Goal: Task Accomplishment & Management: Use online tool/utility

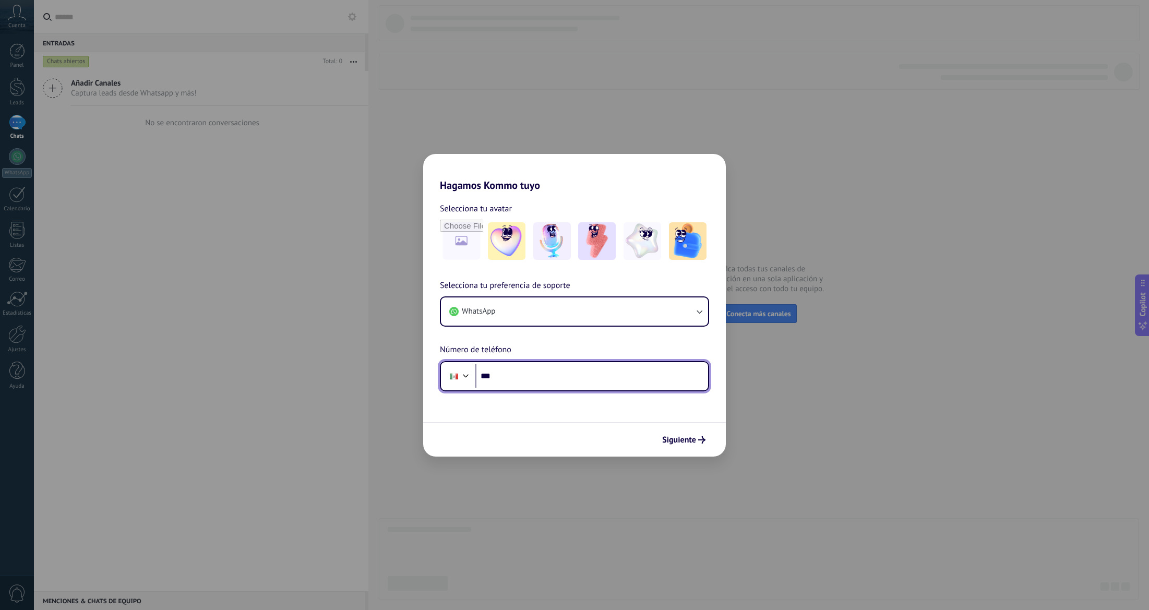
click at [549, 368] on input "***" at bounding box center [591, 376] width 233 height 24
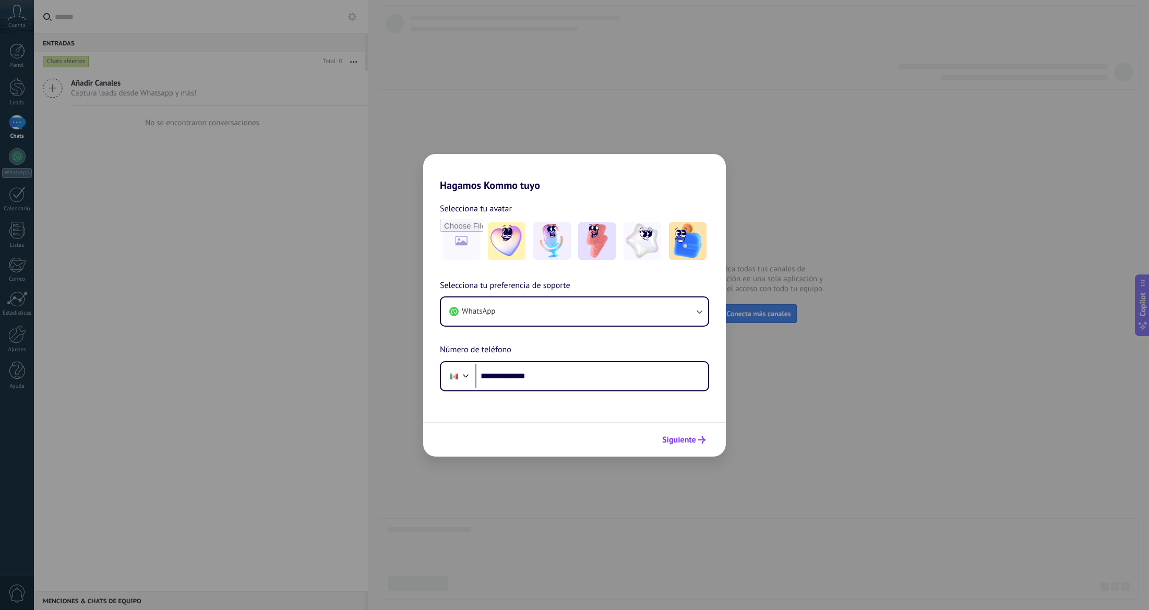
click at [687, 441] on span "Siguiente" at bounding box center [679, 439] width 34 height 7
click at [687, 439] on span "Siguiente" at bounding box center [679, 439] width 34 height 7
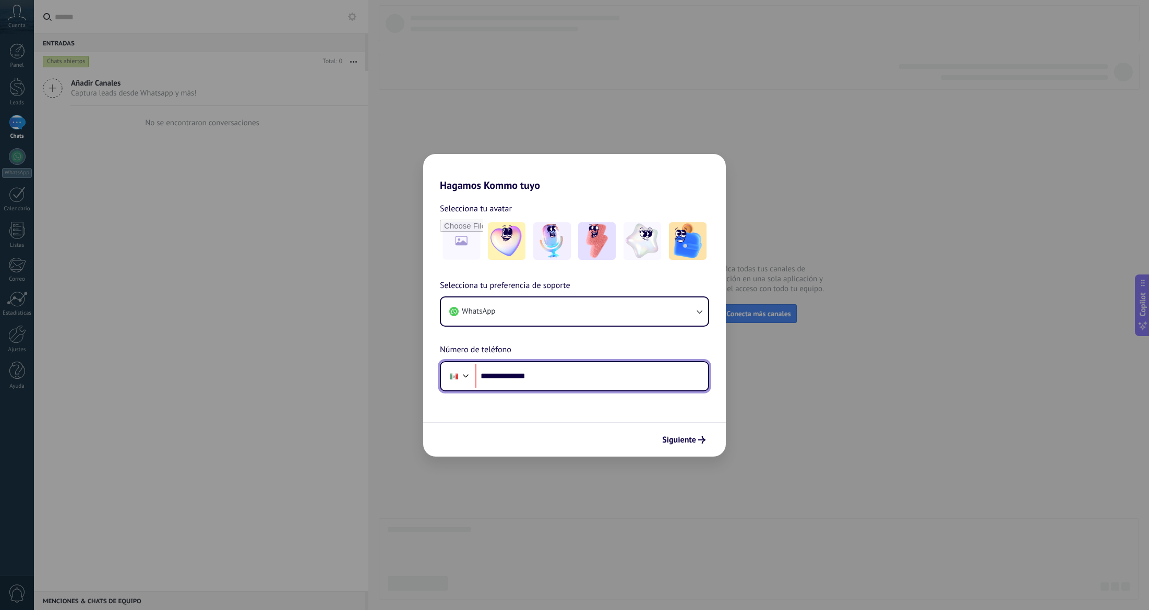
drag, startPoint x: 550, startPoint y: 377, endPoint x: 425, endPoint y: 376, distance: 125.2
click at [425, 376] on div "**********" at bounding box center [574, 335] width 303 height 112
type input "**********"
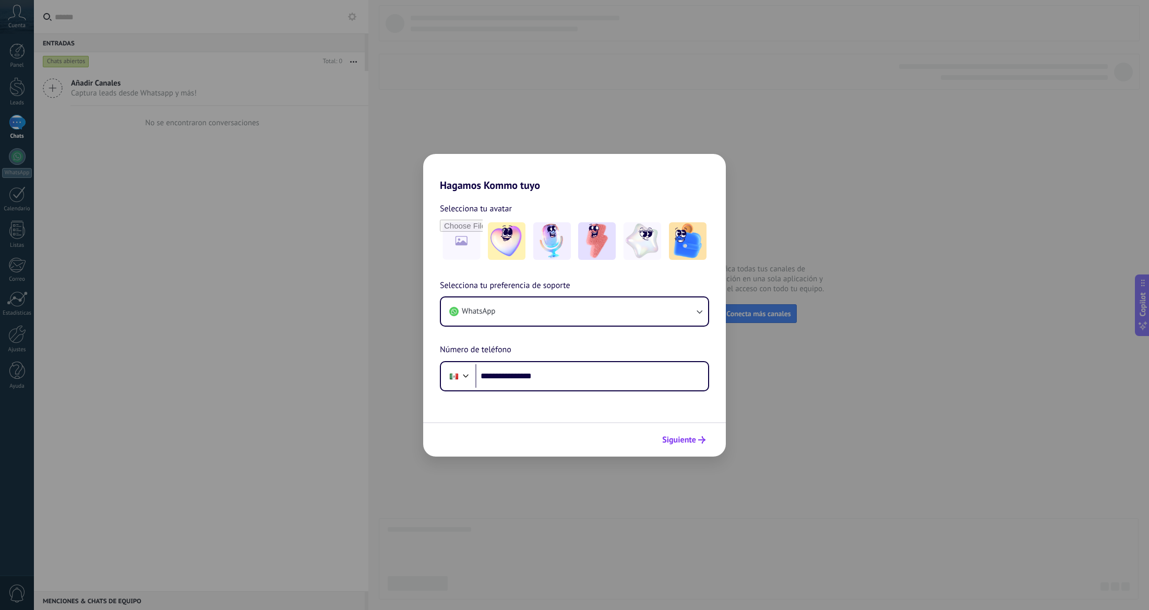
click at [671, 437] on span "Siguiente" at bounding box center [679, 439] width 34 height 7
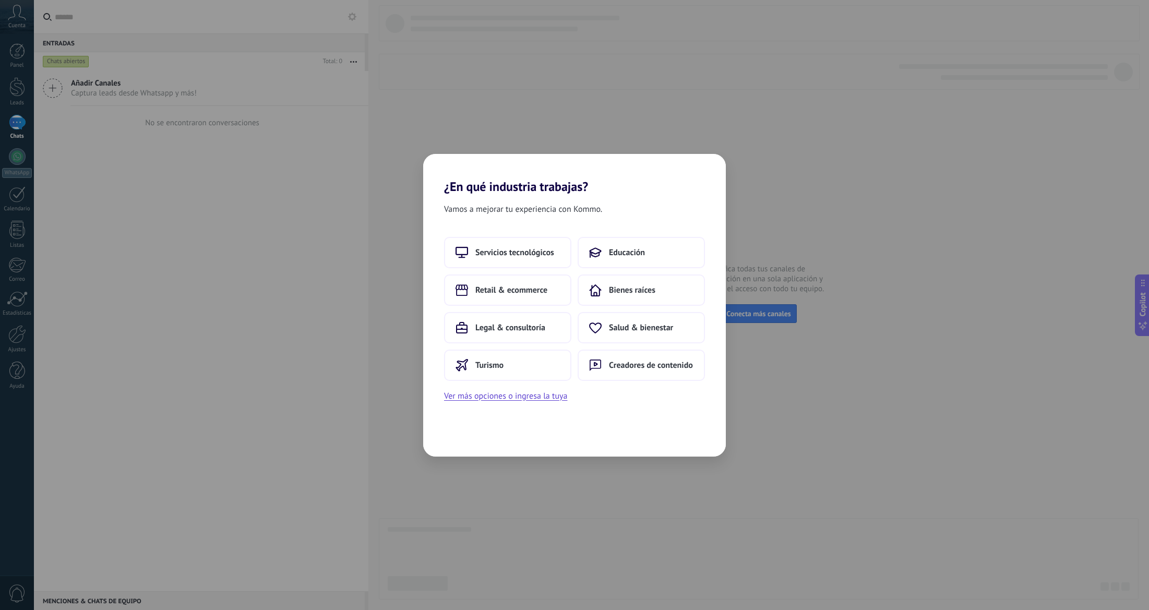
click at [508, 235] on div "Vamos a mejorar tu experiencia con Kommo. Servicios tecnológicos Educación Reta…" at bounding box center [574, 325] width 303 height 262
click at [513, 246] on button "Servicios tecnológicos" at bounding box center [507, 252] width 127 height 31
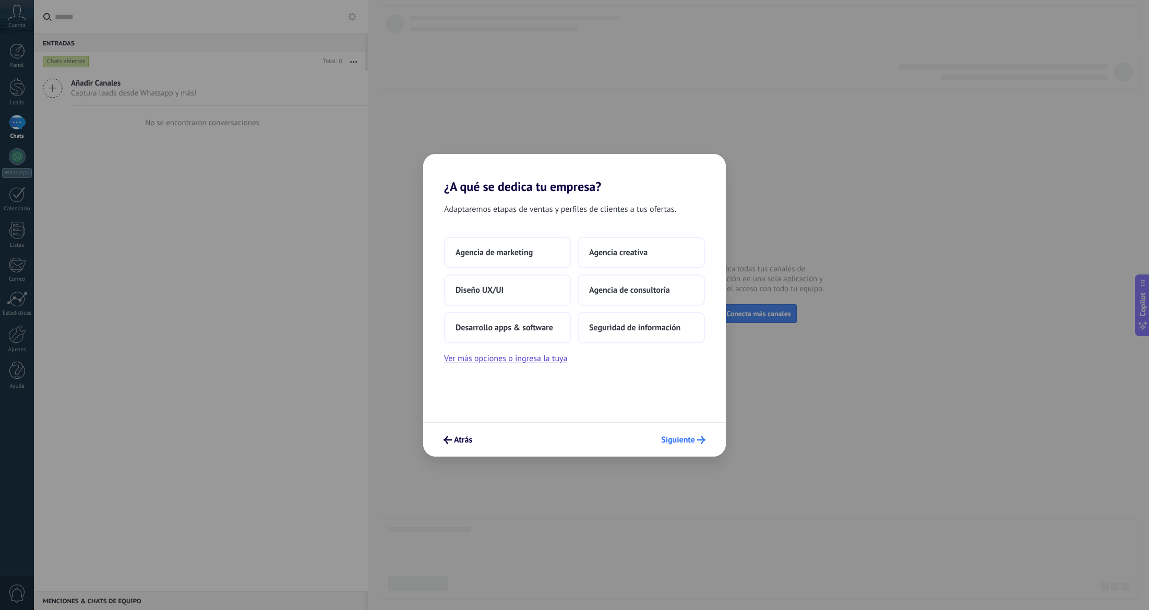
click at [693, 436] on span "Siguiente" at bounding box center [678, 439] width 34 height 7
click at [691, 442] on span "Siguiente" at bounding box center [678, 439] width 34 height 7
click at [646, 301] on button "Agencia de consultoría" at bounding box center [641, 289] width 127 height 31
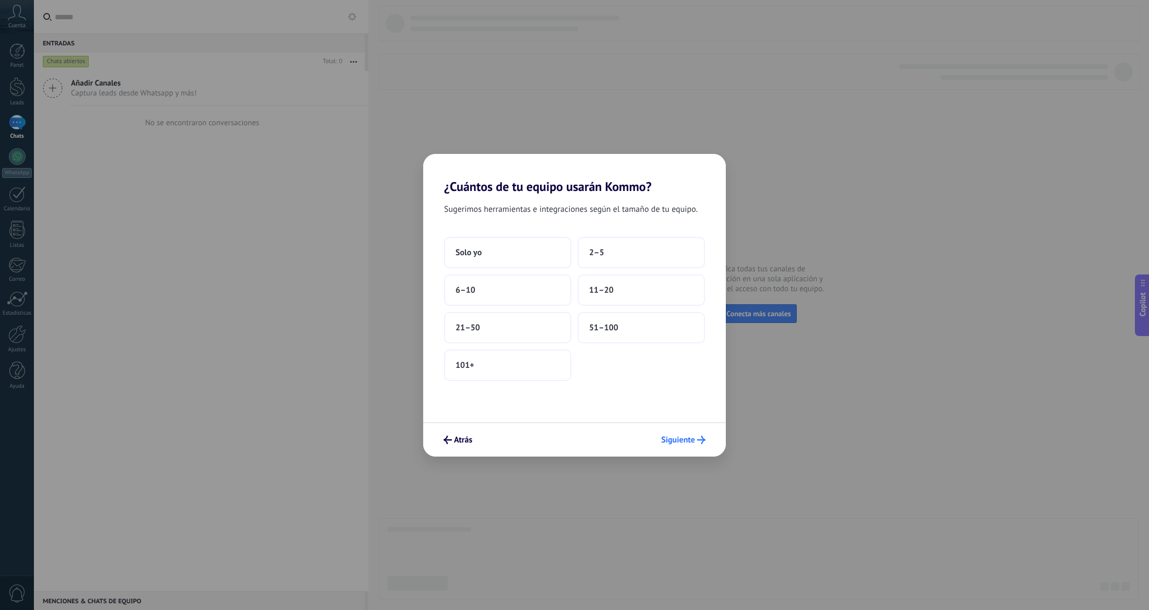
click at [672, 447] on button "Siguiente" at bounding box center [683, 440] width 54 height 18
click at [502, 261] on button "Solo yo" at bounding box center [507, 252] width 127 height 31
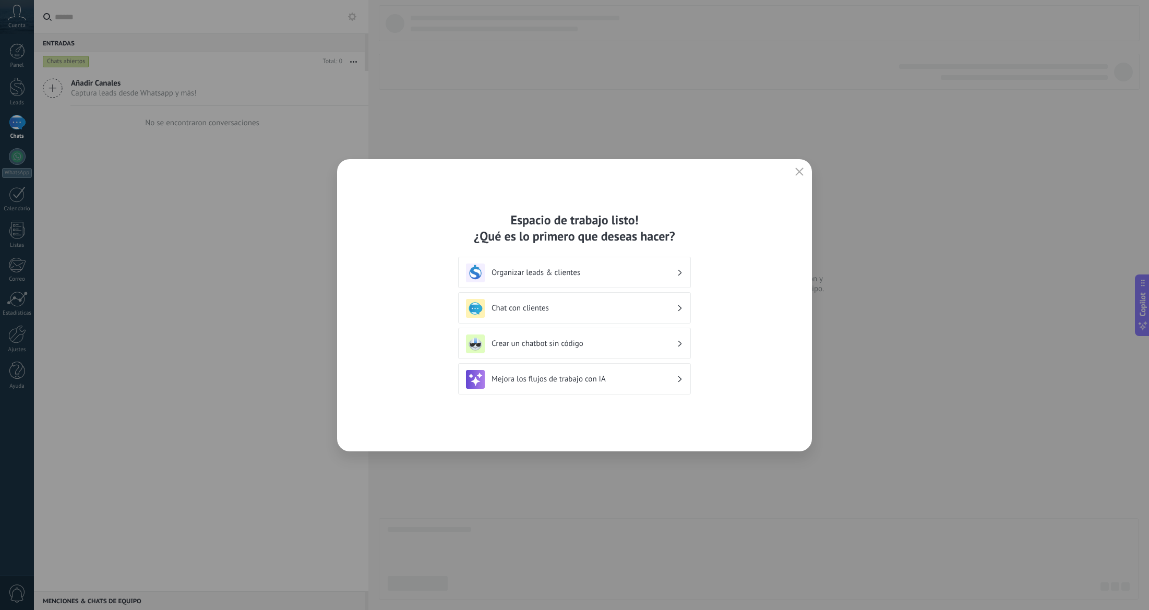
click at [591, 276] on h3 "Organizar leads & clientes" at bounding box center [583, 273] width 185 height 10
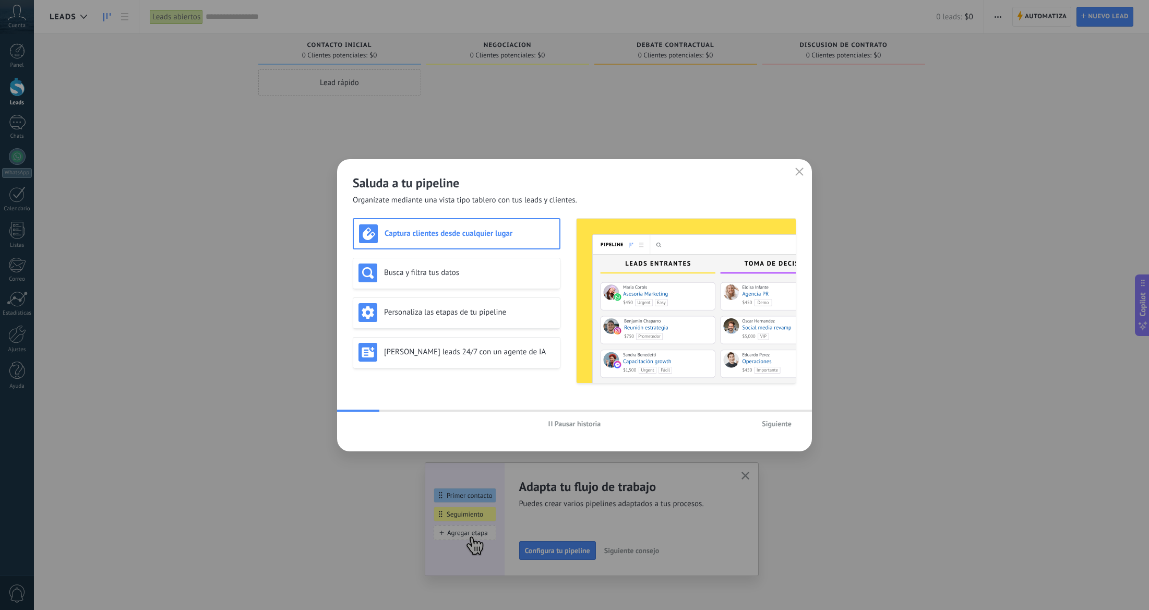
click at [769, 426] on span "Siguiente" at bounding box center [777, 423] width 30 height 7
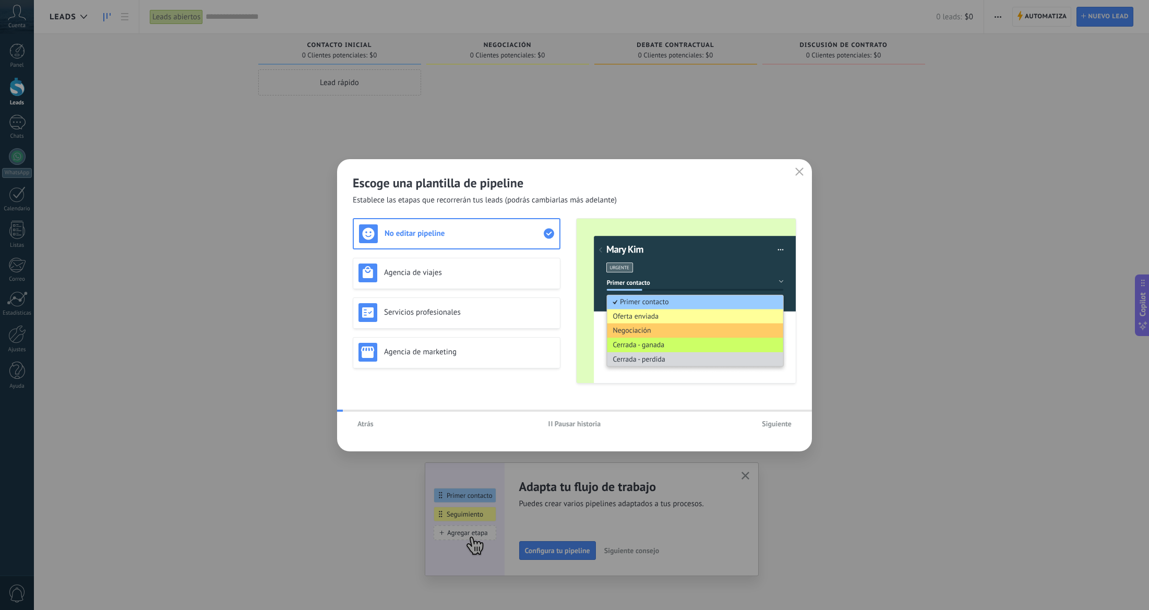
click at [769, 426] on span "Siguiente" at bounding box center [777, 423] width 30 height 7
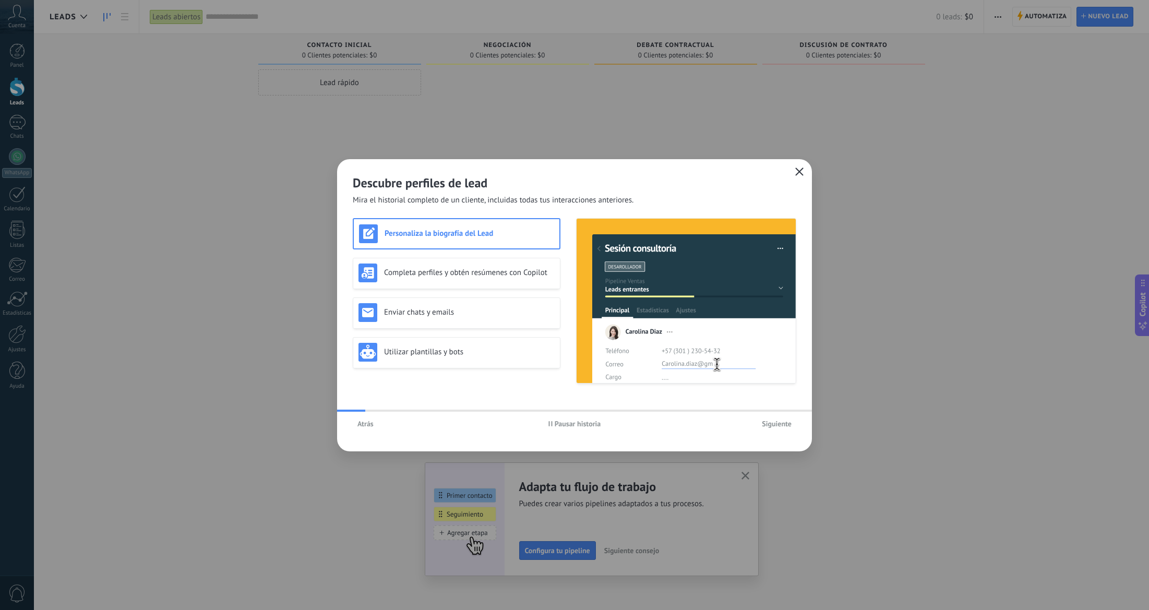
click at [796, 177] on button "button" at bounding box center [799, 172] width 14 height 15
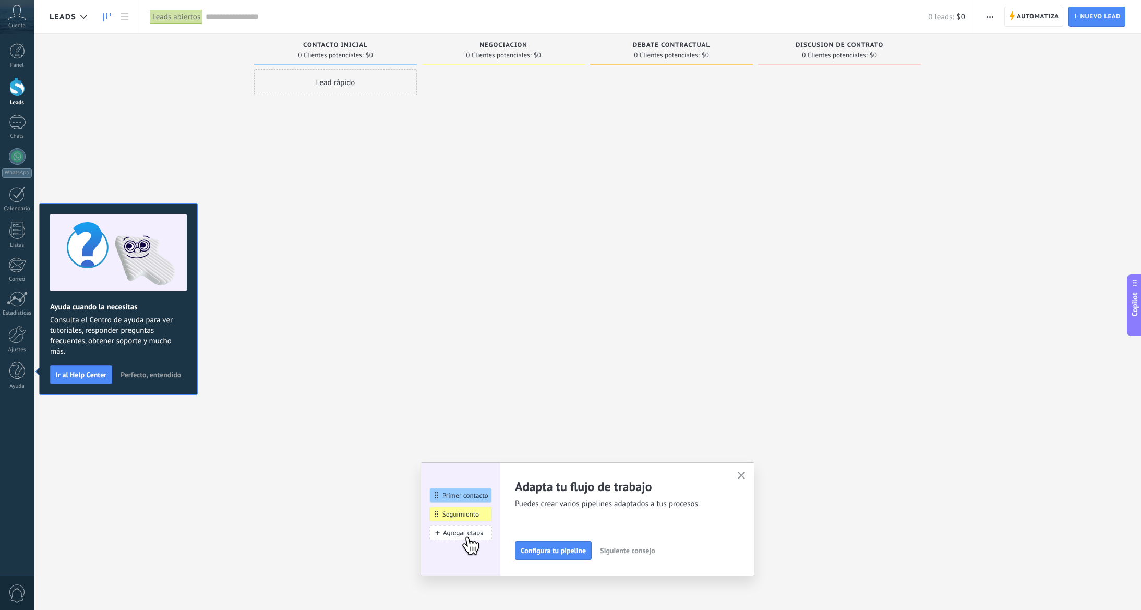
drag, startPoint x: 342, startPoint y: 348, endPoint x: 436, endPoint y: 395, distance: 104.3
click at [344, 348] on div "Lead rápido" at bounding box center [335, 306] width 163 height 474
drag, startPoint x: 751, startPoint y: 476, endPoint x: 699, endPoint y: 492, distance: 54.8
click at [704, 492] on div "Adapta tu flujo de trabajo Puedes crear varios pipelines adaptados a tus proces…" at bounding box center [588, 518] width 302 height 81
click at [745, 474] on icon "button" at bounding box center [742, 476] width 8 height 8
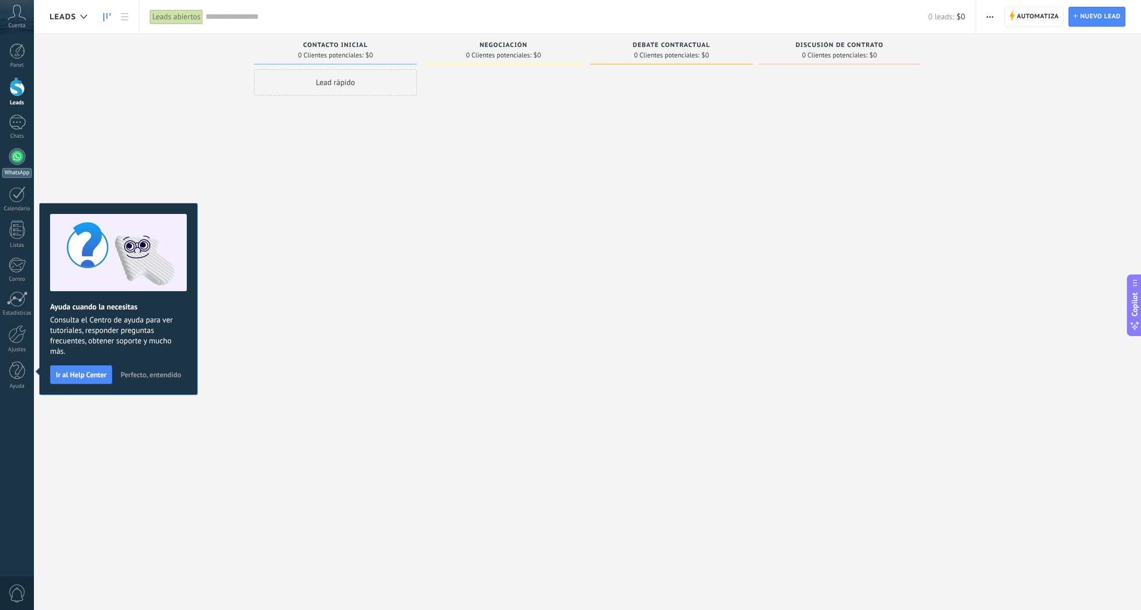
click at [30, 161] on link "WhatsApp" at bounding box center [17, 163] width 34 height 30
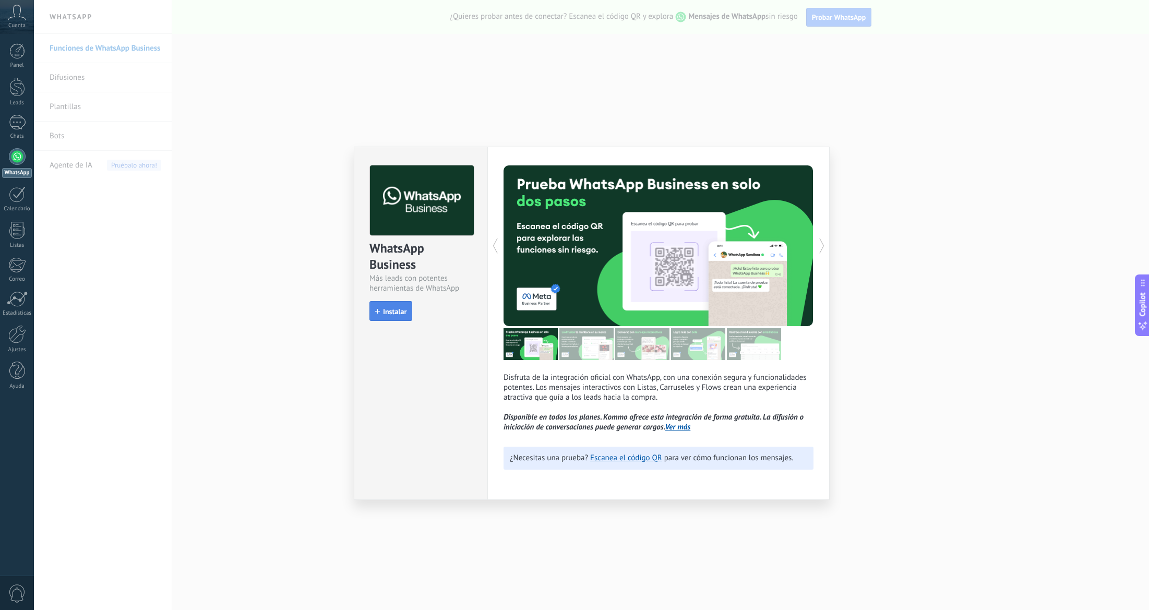
click at [401, 315] on span "Instalar" at bounding box center [394, 311] width 23 height 7
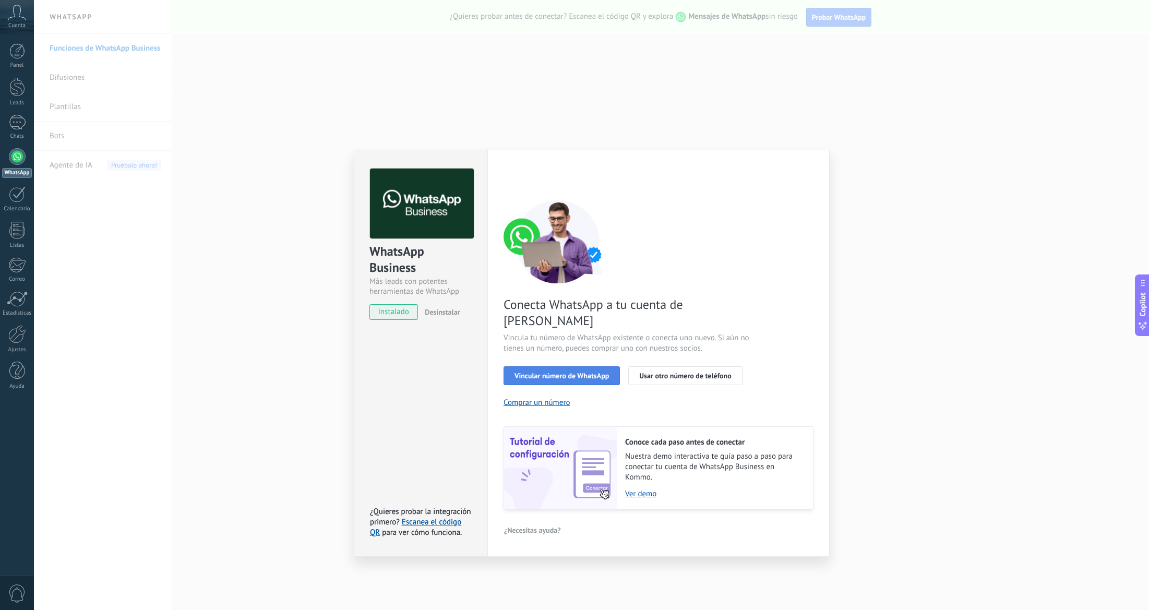
click at [576, 366] on button "Vincular número de WhatsApp" at bounding box center [561, 375] width 116 height 19
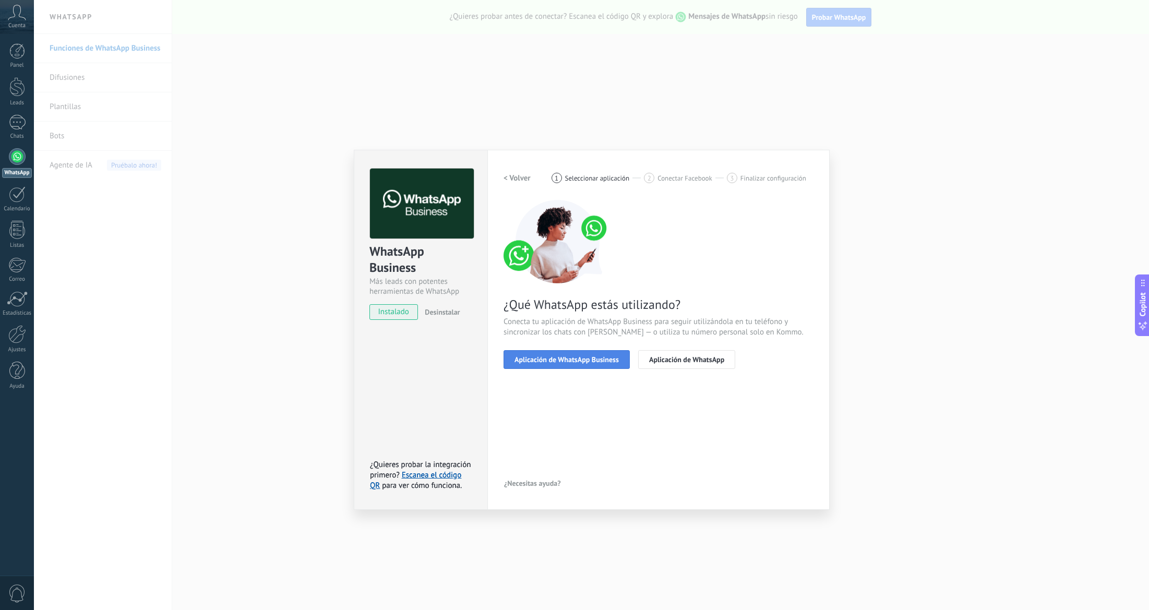
click at [583, 364] on button "Aplicación de WhatsApp Business" at bounding box center [566, 359] width 126 height 19
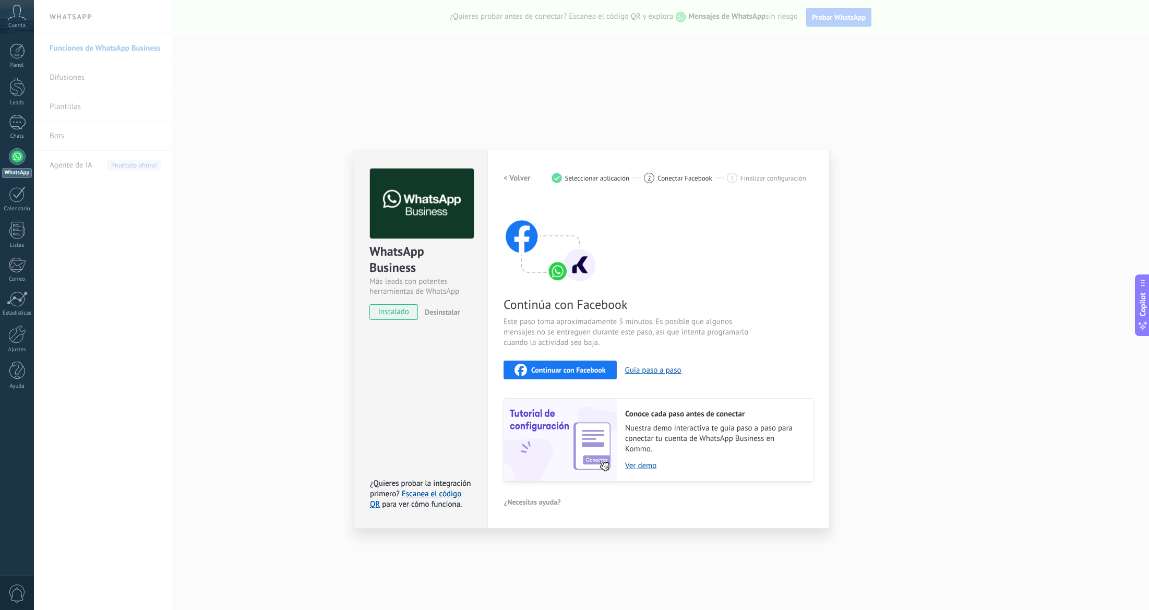
drag, startPoint x: 582, startPoint y: 366, endPoint x: 637, endPoint y: 380, distance: 56.4
click at [637, 380] on div "Continúa con Facebook Este paso toma aproximadamente 5 minutos. Es posible que …" at bounding box center [658, 341] width 310 height 282
click at [583, 371] on span "Continuar con Facebook" at bounding box center [568, 369] width 75 height 7
click at [435, 439] on div "WhatsApp Business Más leads con potentes herramientas de WhatsApp instalado Des…" at bounding box center [421, 339] width 134 height 379
click at [476, 232] on div "WhatsApp Business Más leads con potentes herramientas de WhatsApp instalado Des…" at bounding box center [420, 239] width 133 height 178
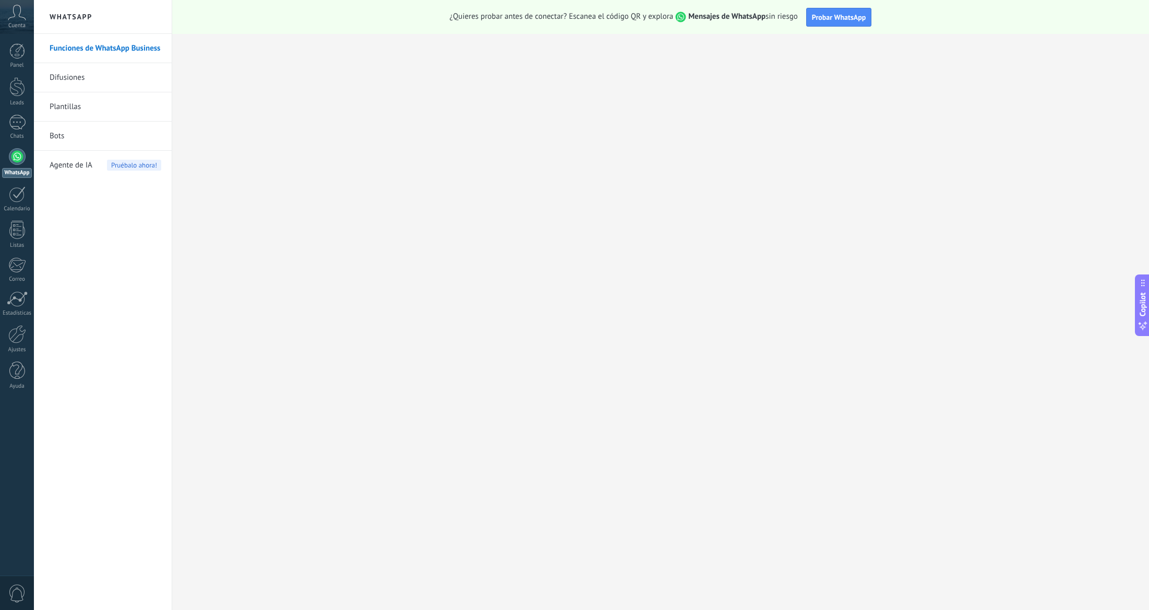
click at [91, 45] on link "Funciones de WhatsApp Business" at bounding box center [106, 48] width 112 height 29
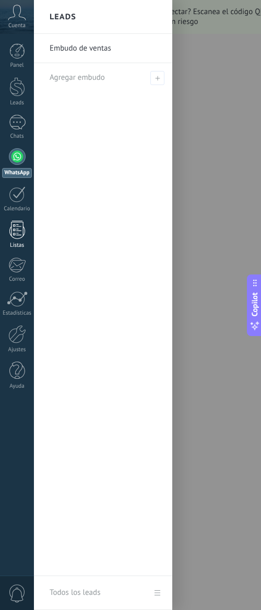
click at [15, 231] on div at bounding box center [17, 230] width 16 height 18
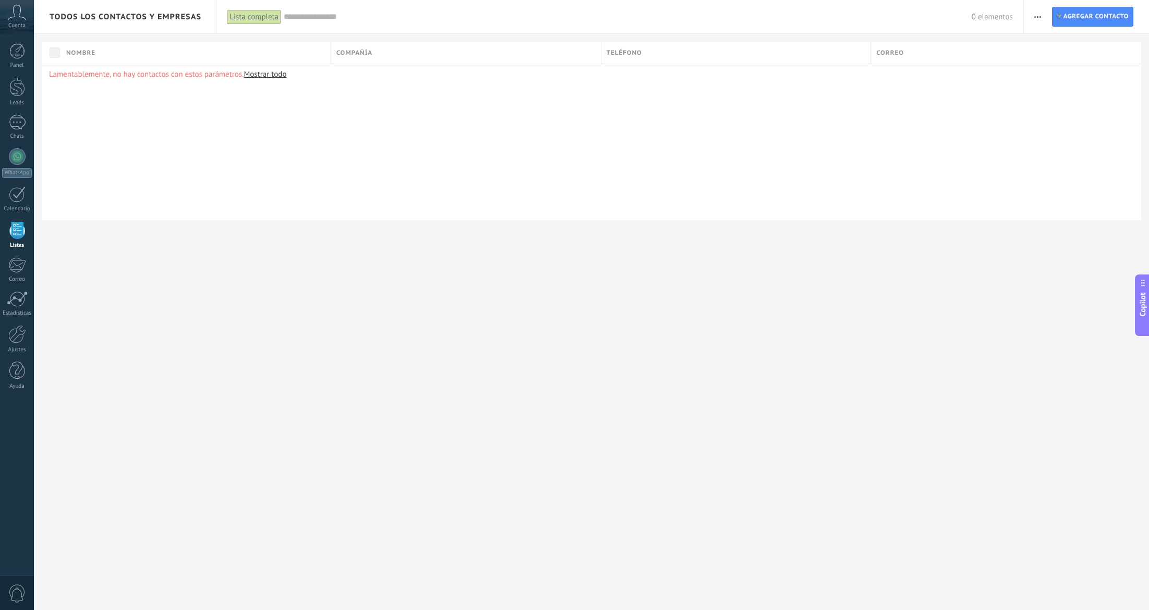
click at [834, 235] on div "Todos los contactos y empresas Lista completa Aplicar 0 elementos Lista complet…" at bounding box center [591, 127] width 1115 height 254
click at [27, 28] on div "Cuenta" at bounding box center [17, 17] width 34 height 34
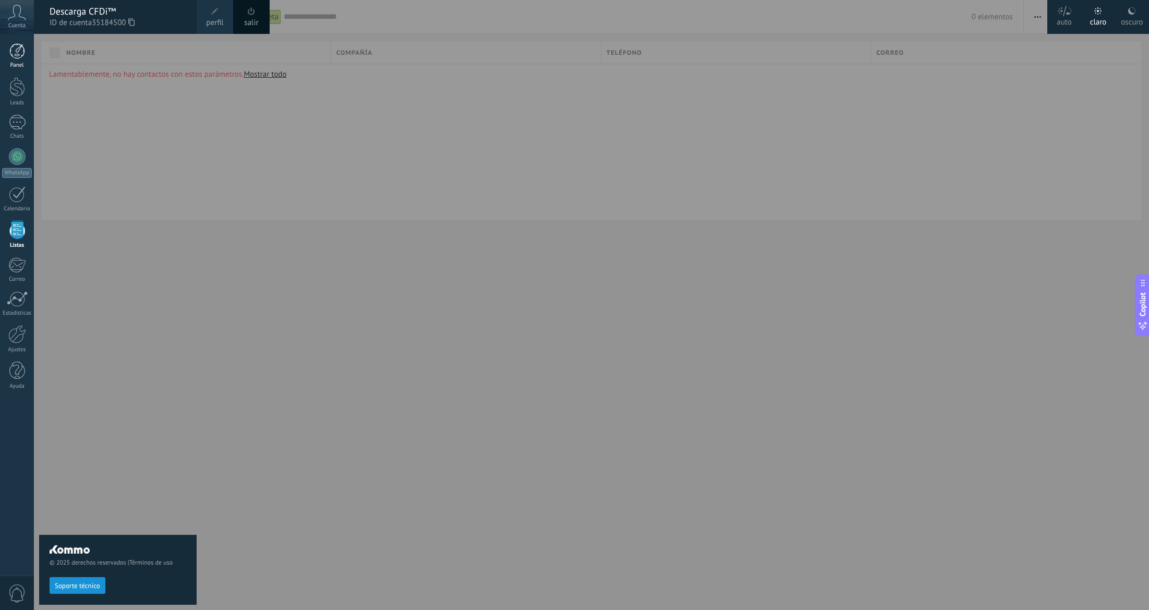
click at [26, 52] on link "Panel" at bounding box center [17, 56] width 34 height 26
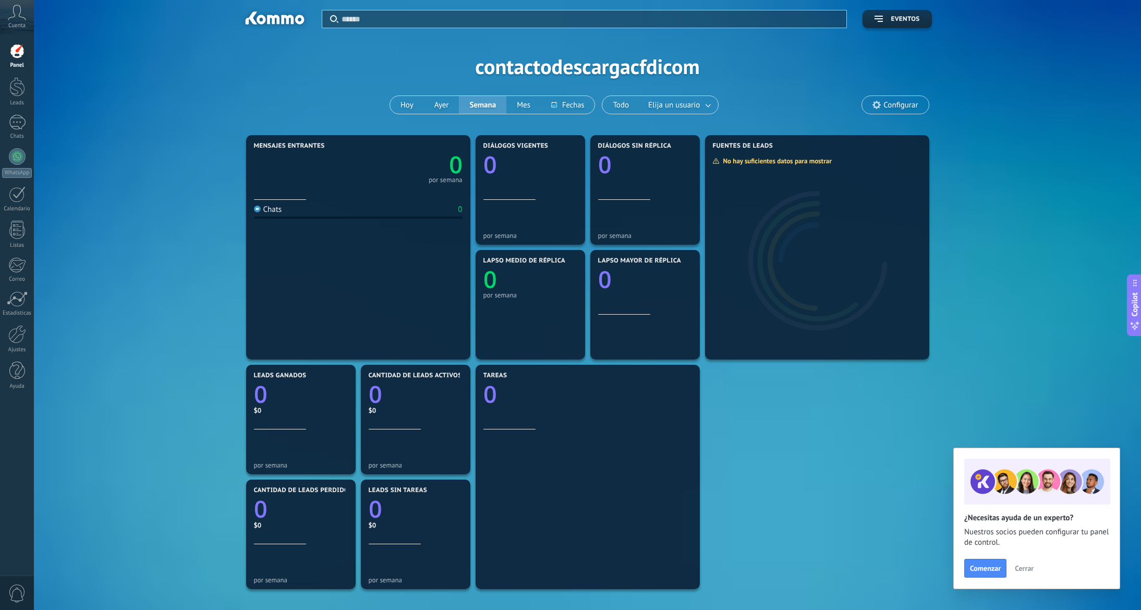
click at [8, 61] on link "Panel" at bounding box center [17, 56] width 34 height 26
click at [16, 98] on link "Leads" at bounding box center [17, 91] width 34 height 29
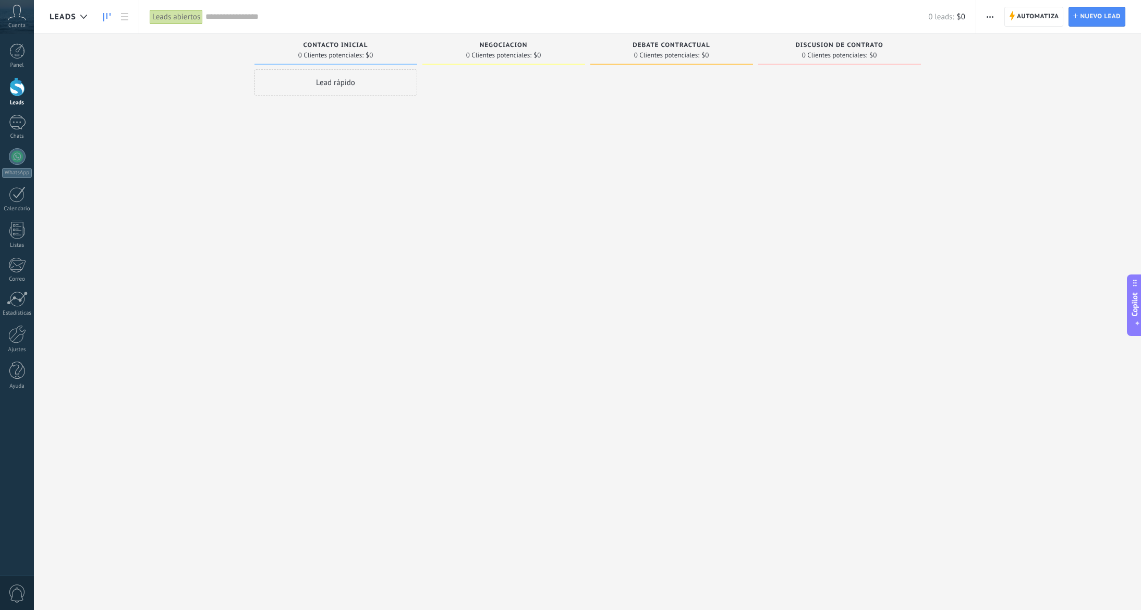
click at [16, 110] on div "Panel Leads Chats WhatsApp Clientes" at bounding box center [17, 221] width 34 height 357
click at [12, 141] on div "Panel Leads Chats WhatsApp Clientes" at bounding box center [17, 221] width 34 height 357
click at [13, 133] on link "Chats" at bounding box center [17, 127] width 34 height 25
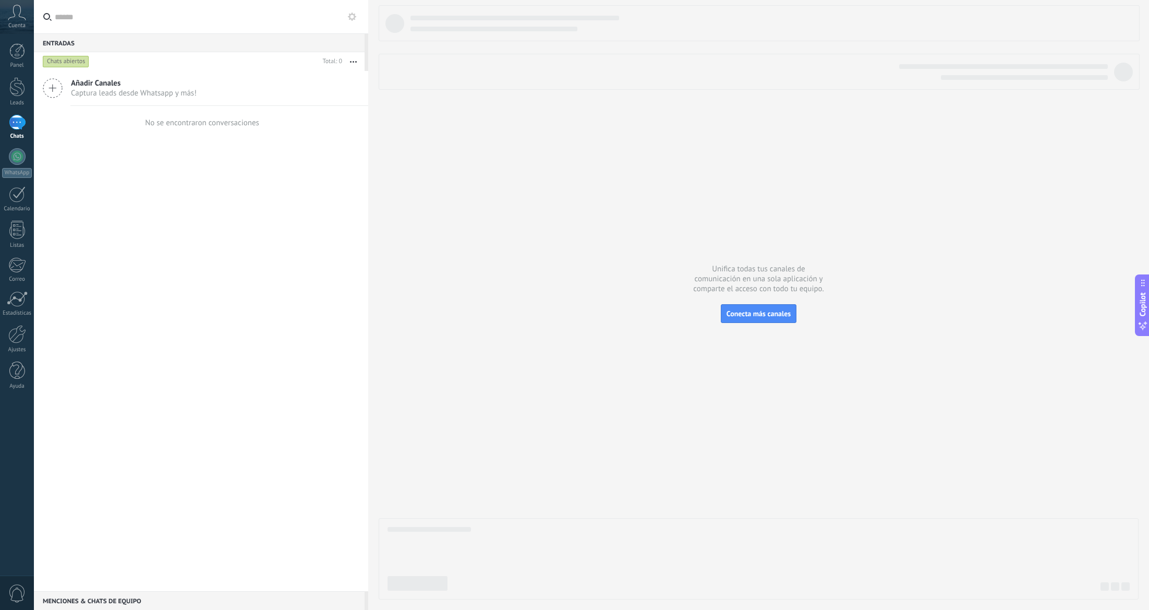
click at [85, 94] on span "Captura leads desde Whatsapp y más!" at bounding box center [134, 93] width 126 height 10
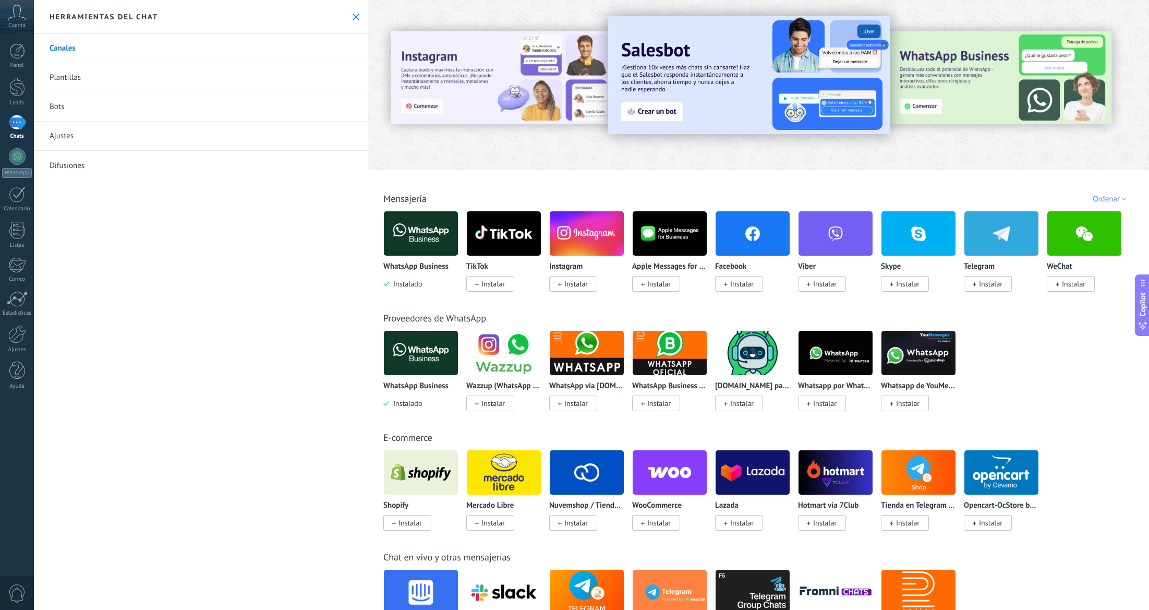
click at [583, 400] on span "Instalar" at bounding box center [575, 403] width 23 height 9
click at [575, 405] on span "Instalar" at bounding box center [575, 403] width 23 height 9
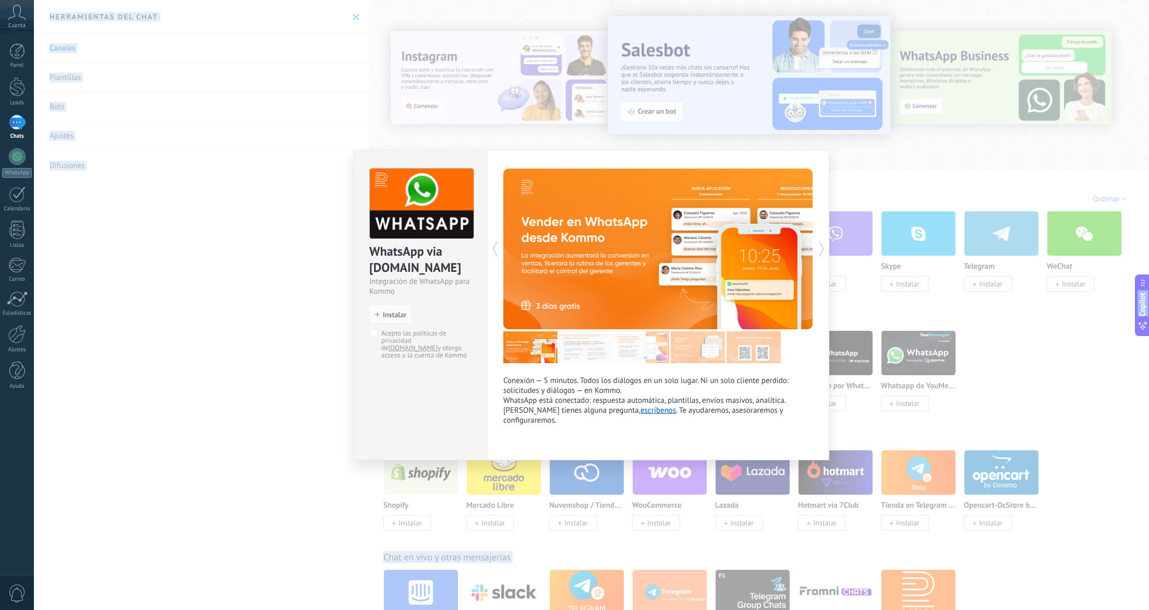
click at [575, 405] on p "Si tienes alguna pregunta, escríbenos . Te ayudaremos, asesoraremos y configura…" at bounding box center [658, 415] width 310 height 20
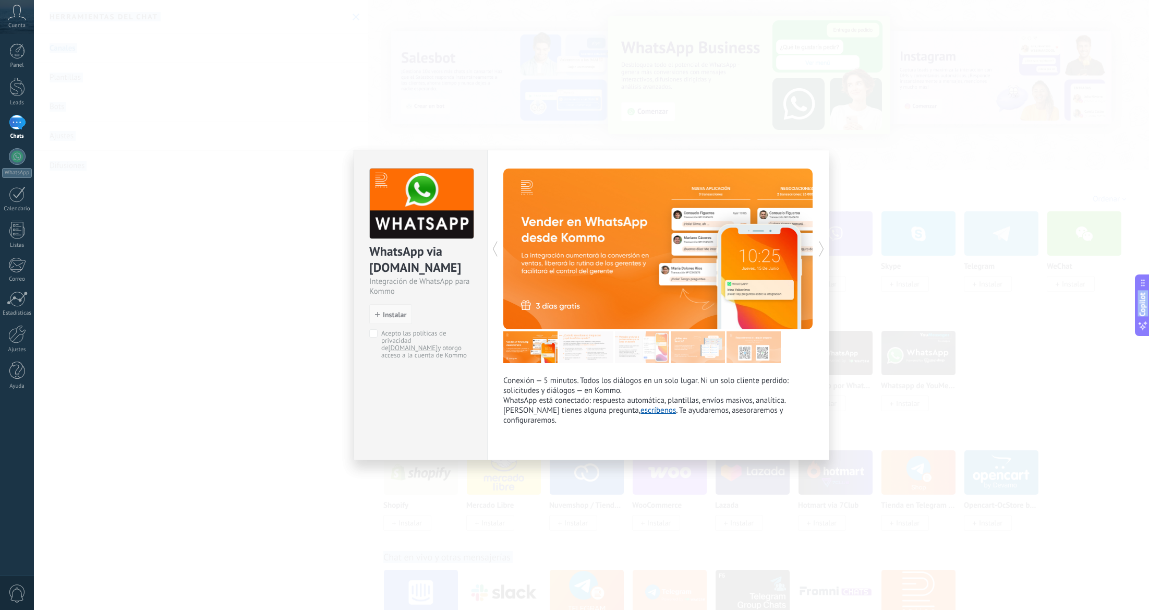
click at [387, 307] on button "Instalar" at bounding box center [390, 314] width 43 height 20
click at [383, 317] on span "Instalar" at bounding box center [394, 314] width 23 height 7
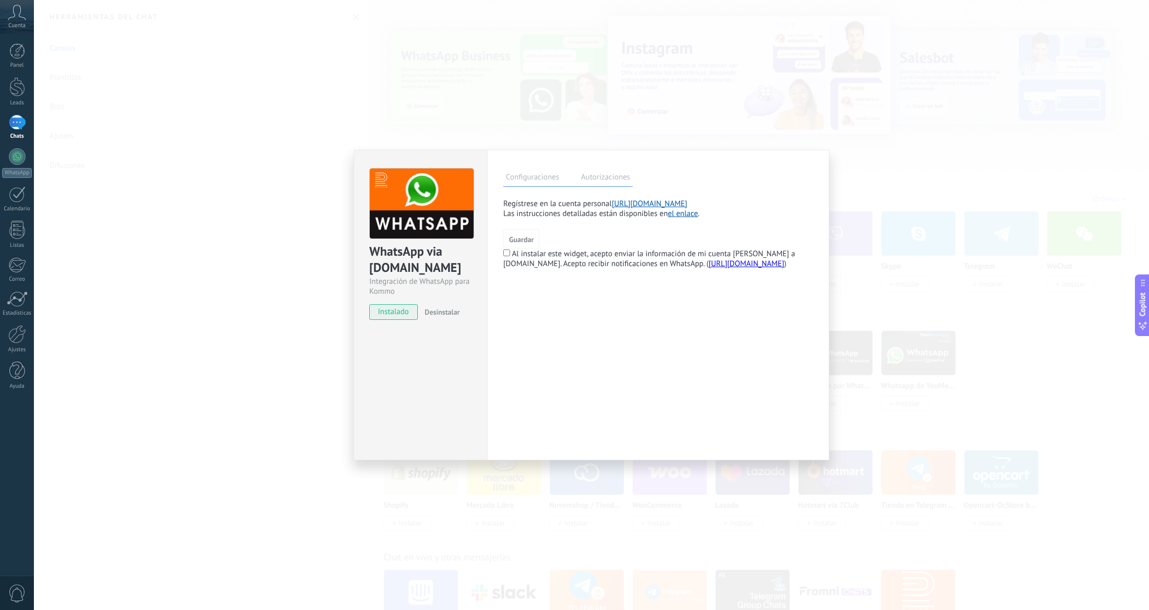
click at [607, 181] on label "Autorizaciones" at bounding box center [606, 178] width 54 height 15
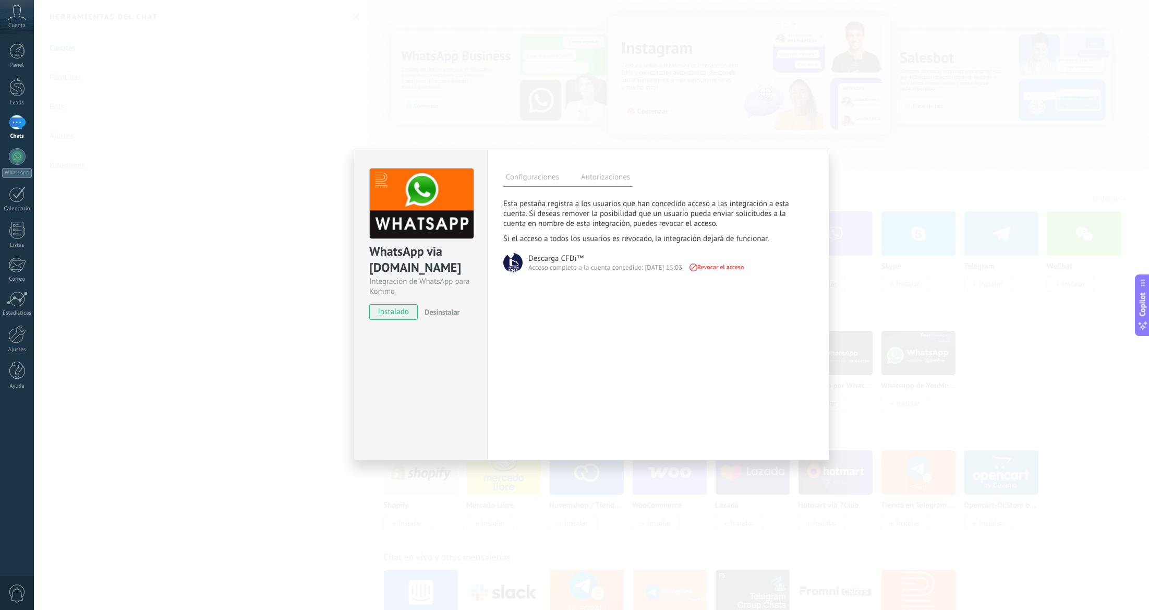
click at [538, 186] on div "Configuraciones Autorizaciones" at bounding box center [567, 178] width 129 height 18
click at [538, 182] on label "Configuraciones" at bounding box center [532, 178] width 58 height 15
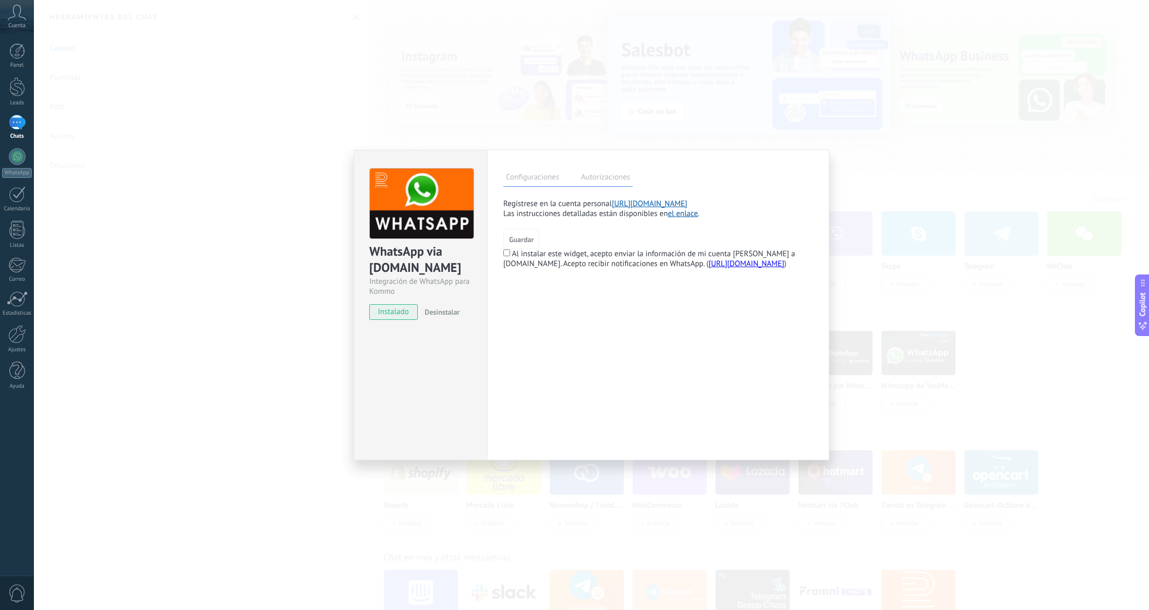
click at [404, 320] on div "WhatsApp via [DOMAIN_NAME] Integración de WhatsApp para Kommo instalado Desinst…" at bounding box center [420, 239] width 133 height 178
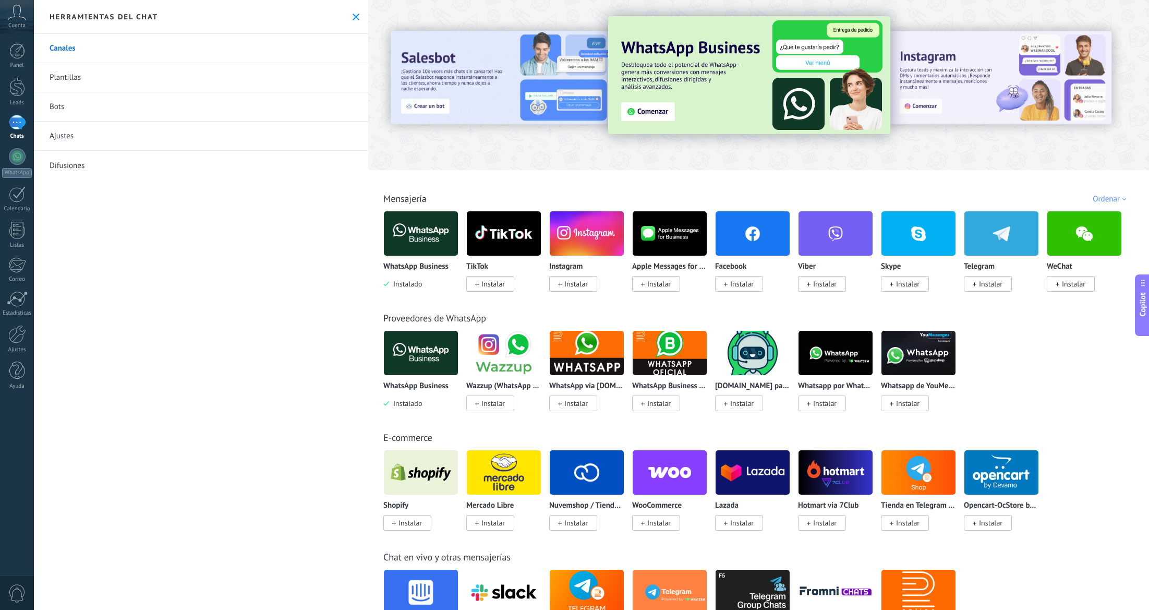
click at [929, 358] on img at bounding box center [919, 353] width 74 height 51
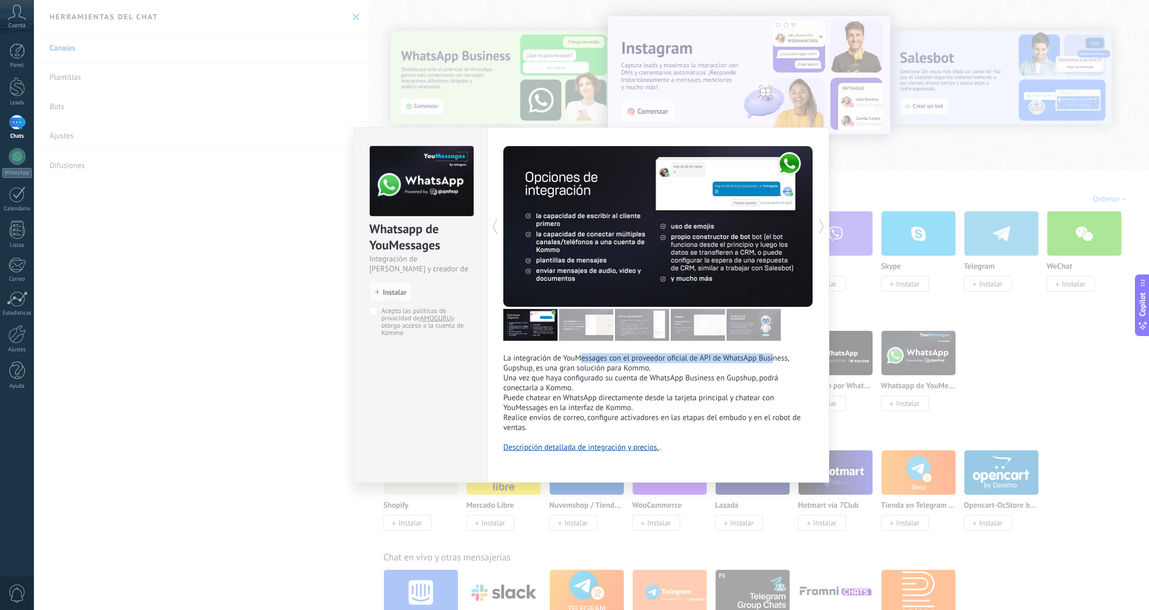
drag, startPoint x: 582, startPoint y: 354, endPoint x: 775, endPoint y: 353, distance: 192.5
click at [775, 353] on p "La integración de YouMessages con el proveedor oficial de API de WhatsApp Busin…" at bounding box center [658, 363] width 310 height 20
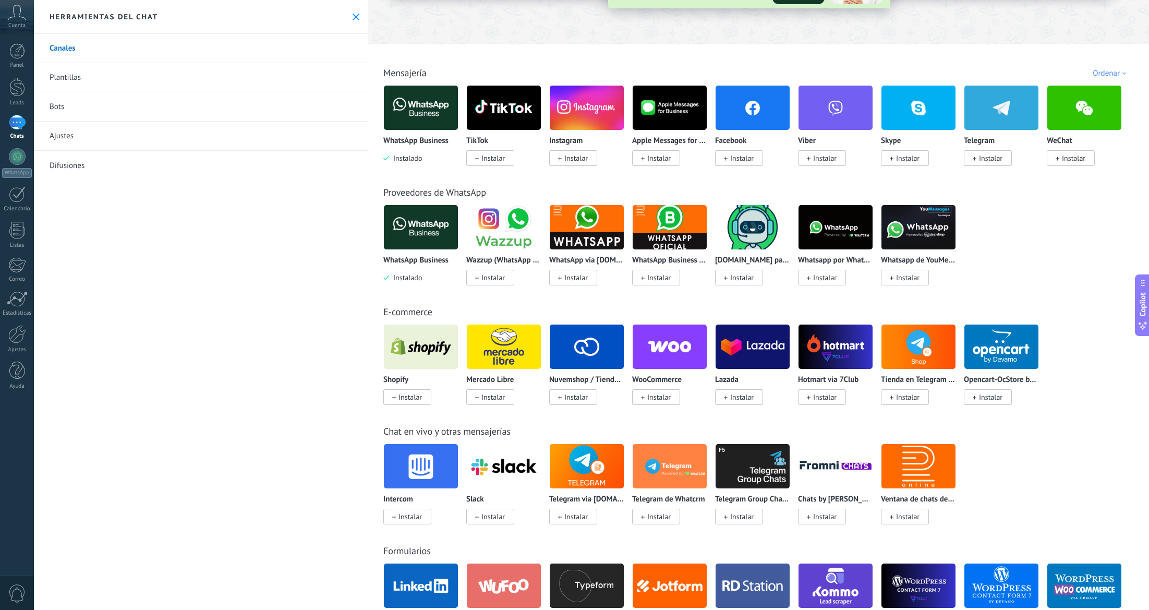
scroll to position [124, 0]
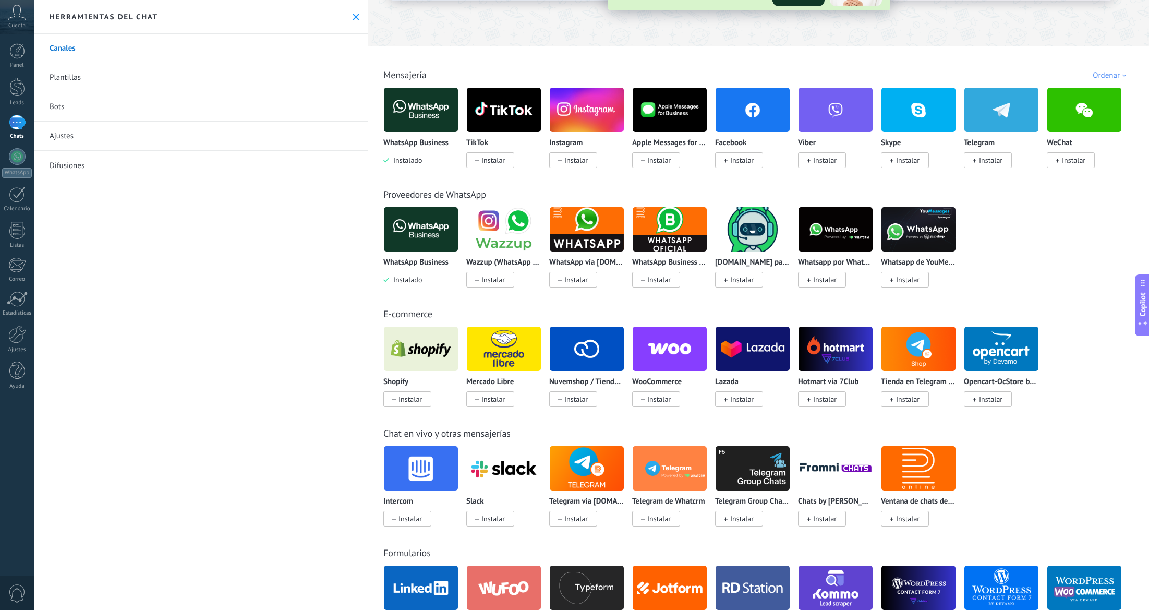
click at [665, 110] on img at bounding box center [670, 110] width 74 height 51
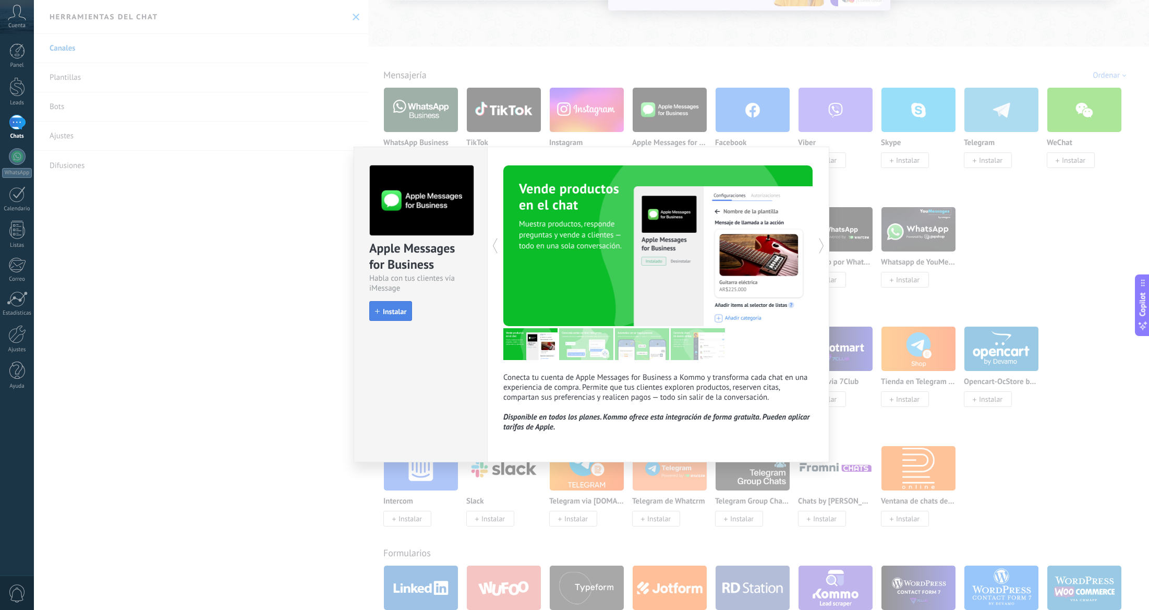
click at [393, 315] on span "Instalar" at bounding box center [394, 311] width 23 height 7
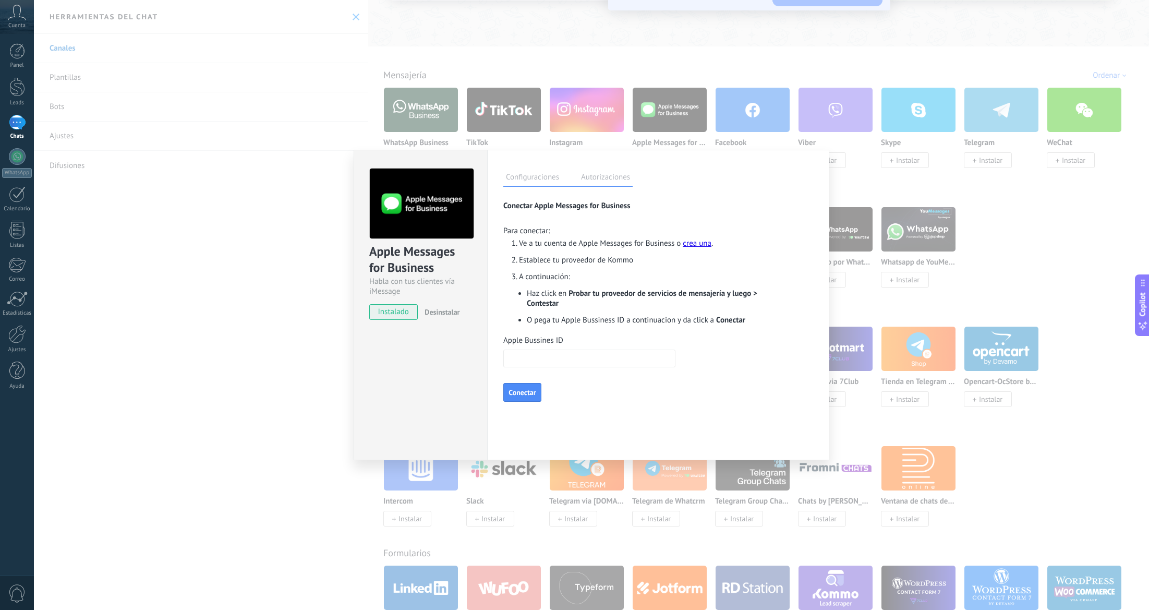
click at [547, 358] on input "Apple Bussines ID" at bounding box center [589, 359] width 172 height 18
type input "*"
type input "**********"
click at [538, 396] on button "Conectar" at bounding box center [522, 392] width 38 height 19
drag, startPoint x: 526, startPoint y: 412, endPoint x: 789, endPoint y: 205, distance: 334.7
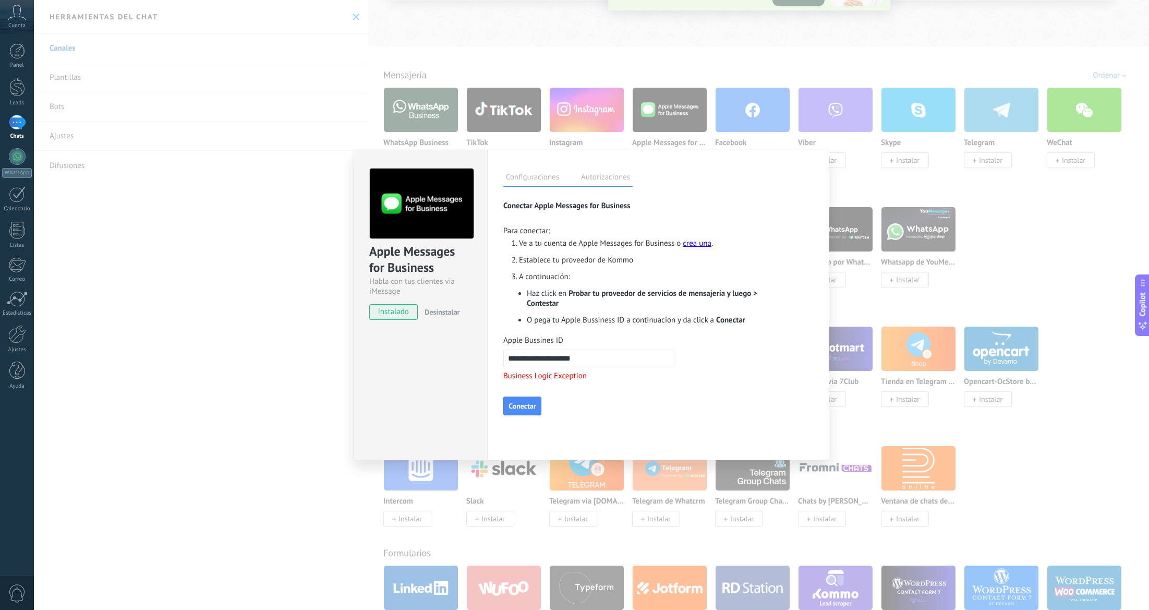
click at [792, 236] on div "**********" at bounding box center [658, 307] width 310 height 217
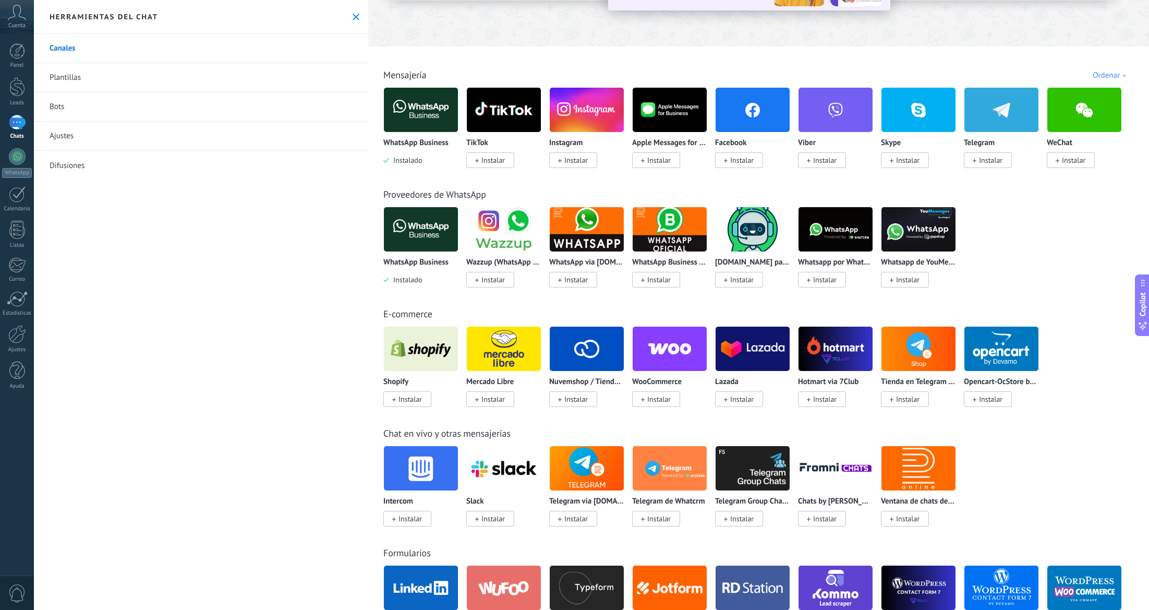
click at [980, 159] on span "Instalar" at bounding box center [990, 159] width 23 height 9
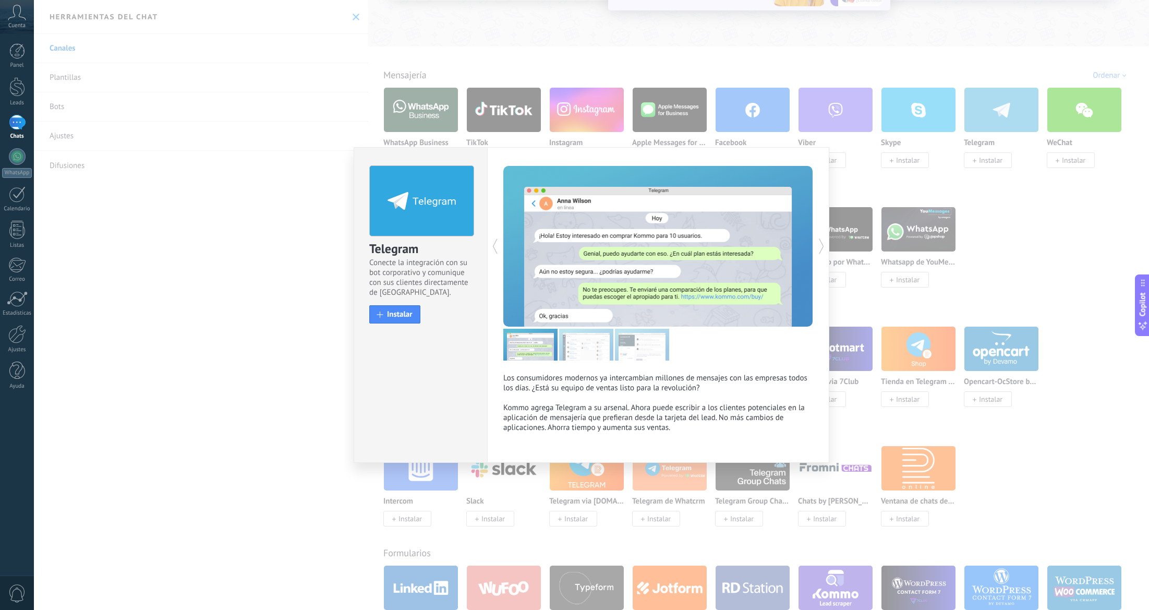
click at [429, 320] on div "install Instalar" at bounding box center [420, 314] width 103 height 18
click at [416, 317] on button "Instalar" at bounding box center [394, 314] width 51 height 18
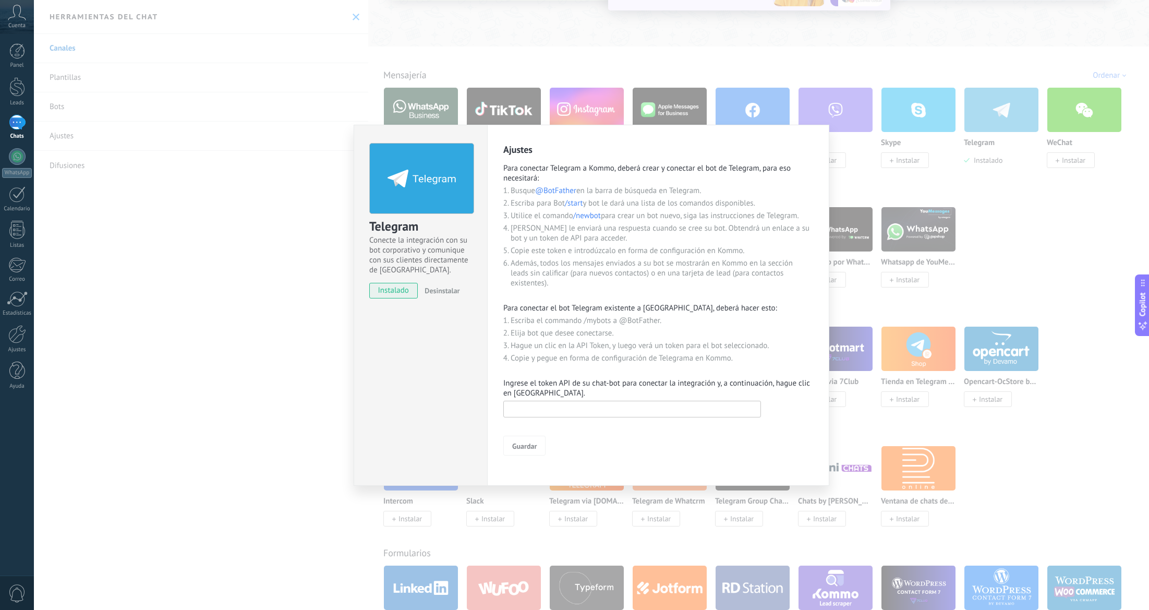
click at [546, 411] on input "text" at bounding box center [632, 409] width 258 height 17
click at [607, 405] on input "text" at bounding box center [632, 409] width 258 height 17
paste input "**********"
type input "**********"
click at [535, 444] on span "Guardar" at bounding box center [524, 445] width 25 height 7
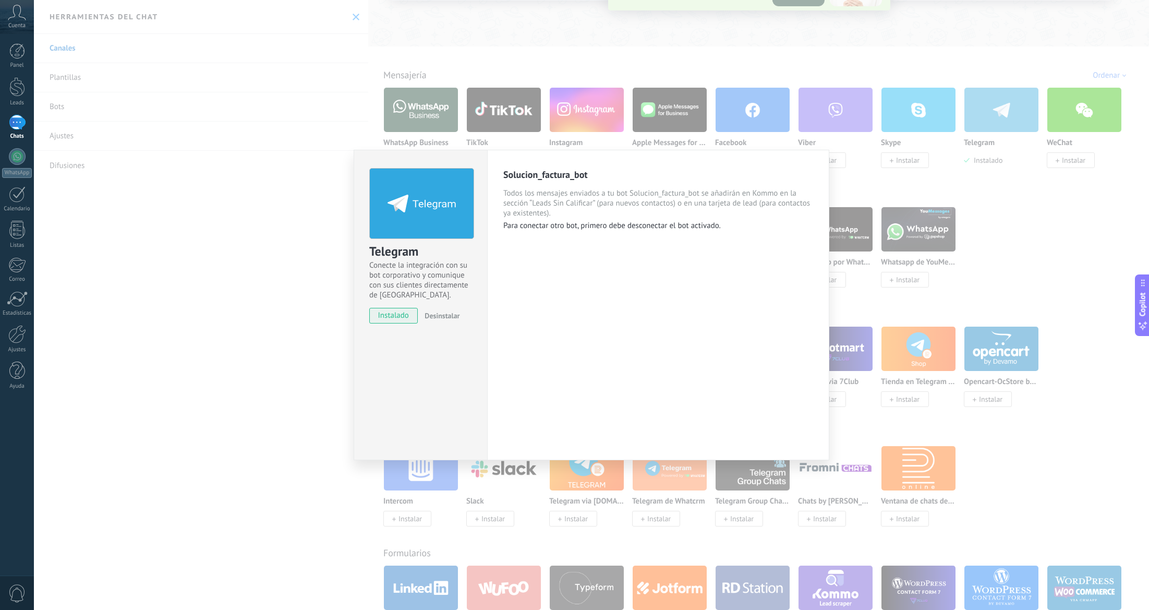
click at [345, 229] on div "Telegram Conecte la integración con su bot corporativo y comunique con sus clie…" at bounding box center [591, 305] width 1115 height 610
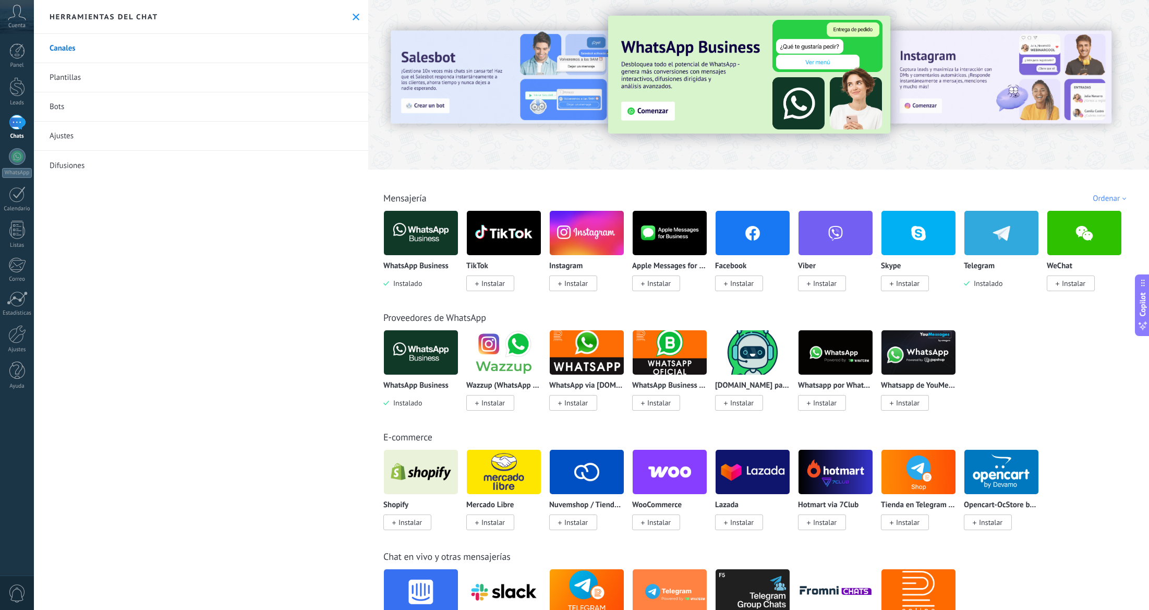
scroll to position [0, 0]
